Goal: Find specific page/section: Find specific page/section

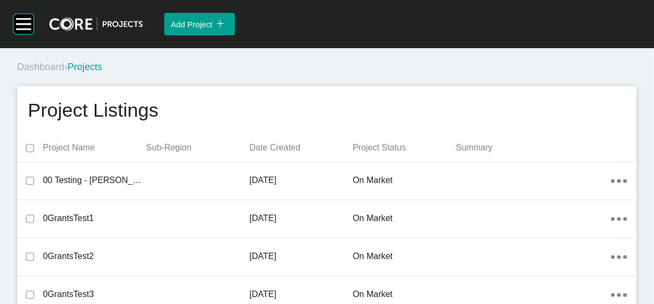
scroll to position [17879, 0]
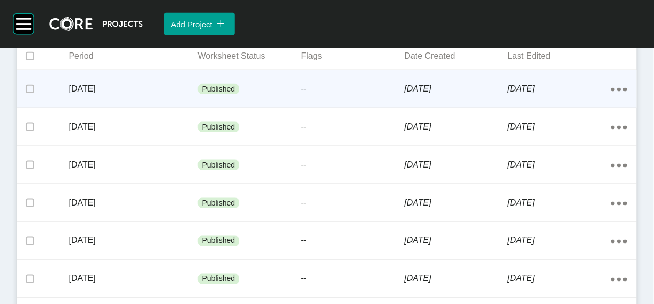
scroll to position [291, 0]
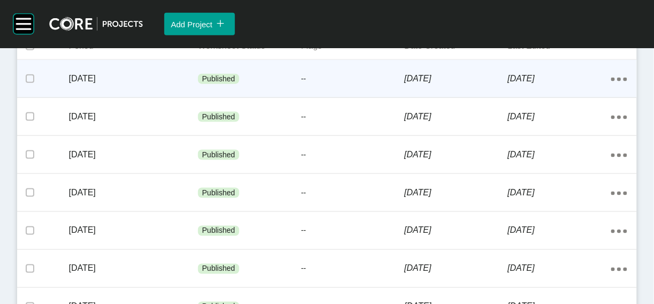
click at [255, 95] on div "Published" at bounding box center [249, 79] width 103 height 32
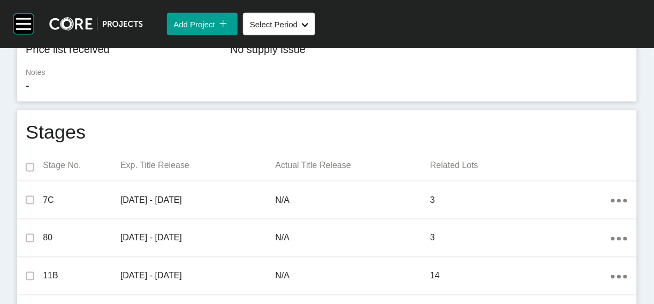
scroll to position [604, 0]
